Goal: Book appointment/travel/reservation

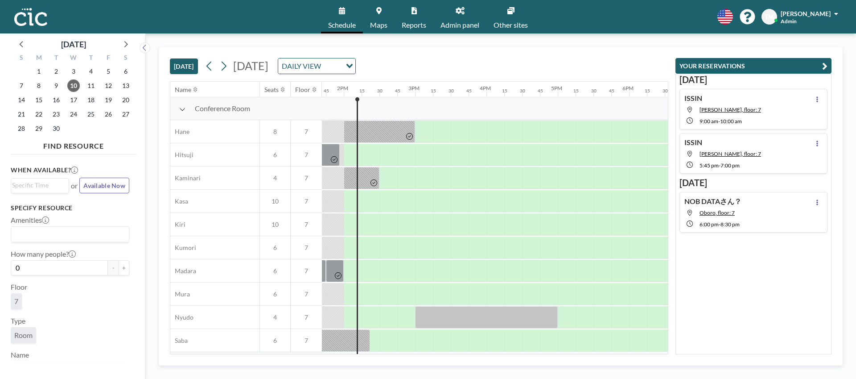
scroll to position [0, 981]
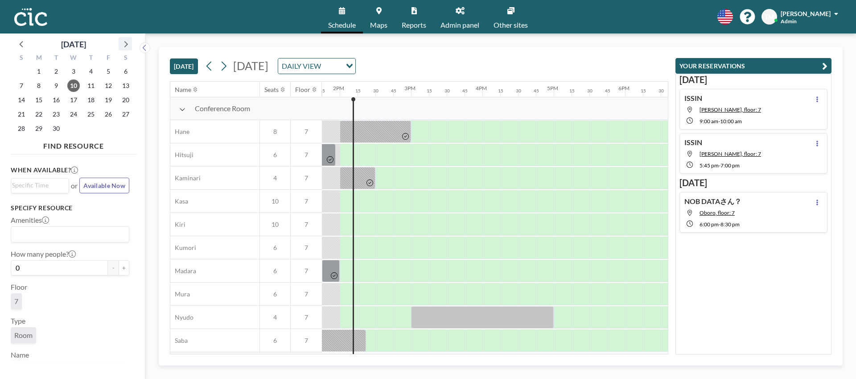
click at [125, 43] on icon at bounding box center [125, 44] width 12 height 12
click at [74, 86] on span "8" at bounding box center [73, 85] width 12 height 12
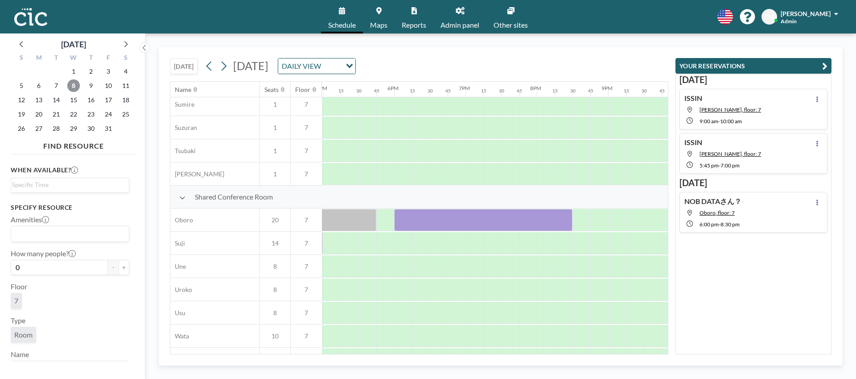
scroll to position [560, 1207]
click at [415, 225] on div at bounding box center [489, 220] width 178 height 22
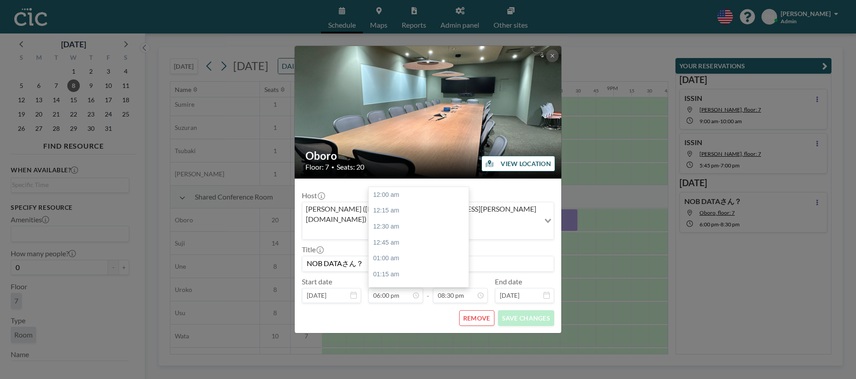
scroll to position [1143, 0]
click at [400, 288] on input "06:00 pm" at bounding box center [395, 295] width 55 height 15
click at [404, 208] on div "05:45 pm" at bounding box center [419, 216] width 100 height 16
type input "05:45 pm"
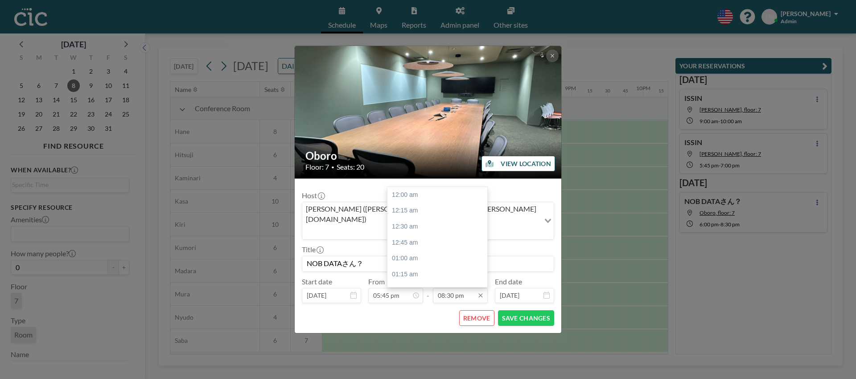
scroll to position [1302, 0]
click at [518, 310] on button "SAVE CHANGES" at bounding box center [526, 318] width 56 height 16
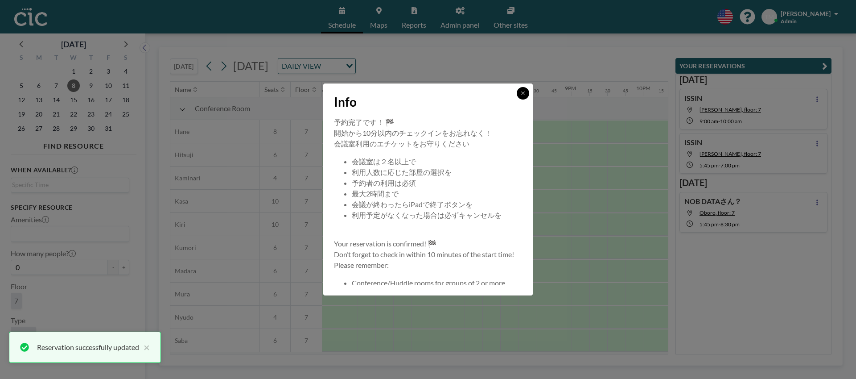
click at [529, 95] on div at bounding box center [523, 93] width 12 height 12
click at [519, 94] on button at bounding box center [523, 93] width 12 height 12
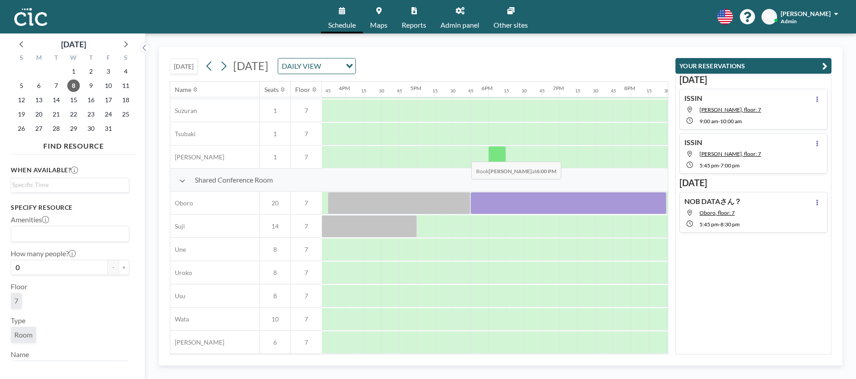
scroll to position [577, 1116]
